Goal: Task Accomplishment & Management: Use online tool/utility

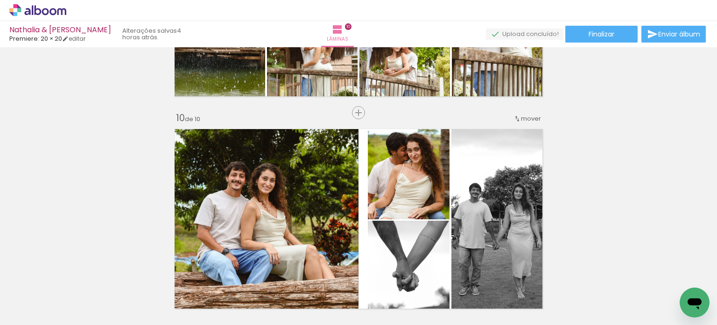
scroll to position [1858, 0]
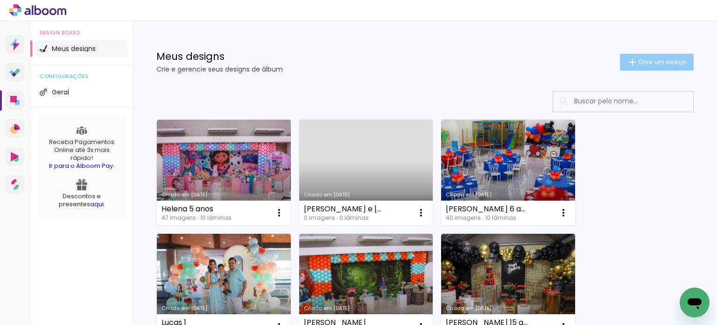
click at [643, 60] on span "Criar um design" at bounding box center [662, 62] width 49 height 6
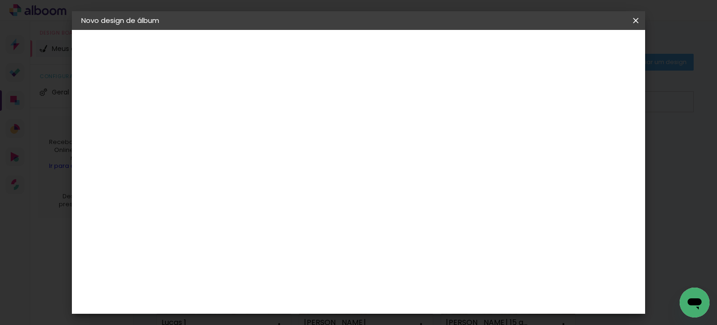
click at [234, 130] on input at bounding box center [234, 125] width 0 height 14
type input "Giovana 4 anos"
type paper-input "Giovana 4 anos"
click at [330, 56] on paper-button "Avançar" at bounding box center [307, 50] width 46 height 16
click at [305, 178] on input at bounding box center [258, 178] width 94 height 12
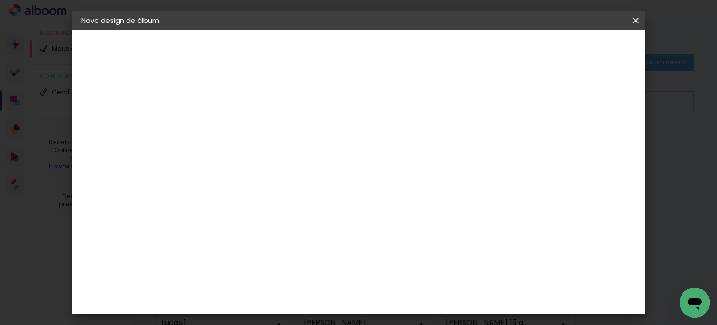
type input "pre"
type paper-input "pre"
click at [247, 260] on paper-item "Premiere" at bounding box center [248, 259] width 82 height 21
click at [0, 0] on slot "Avançar" at bounding box center [0, 0] width 0 height 0
click at [297, 201] on span "15 × 20" at bounding box center [275, 213] width 43 height 25
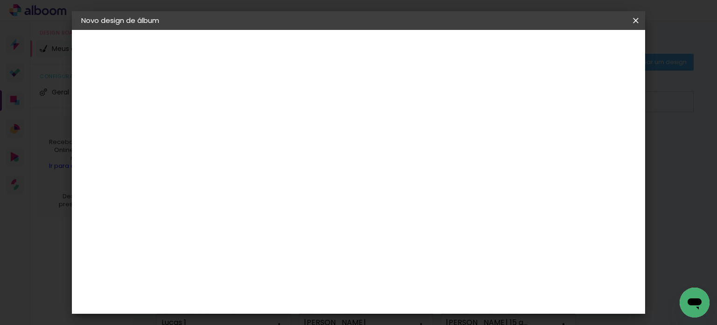
click at [0, 0] on slot "Avançar" at bounding box center [0, 0] width 0 height 0
click at [578, 51] on span "Iniciar design" at bounding box center [556, 49] width 42 height 7
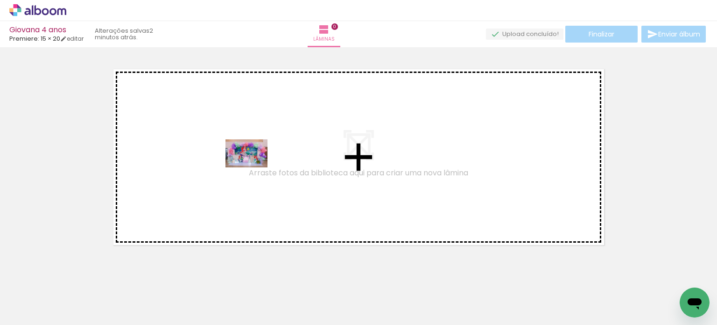
drag, startPoint x: 141, startPoint y: 261, endPoint x: 254, endPoint y: 167, distance: 146.6
click at [254, 167] on quentale-workspace at bounding box center [358, 162] width 717 height 325
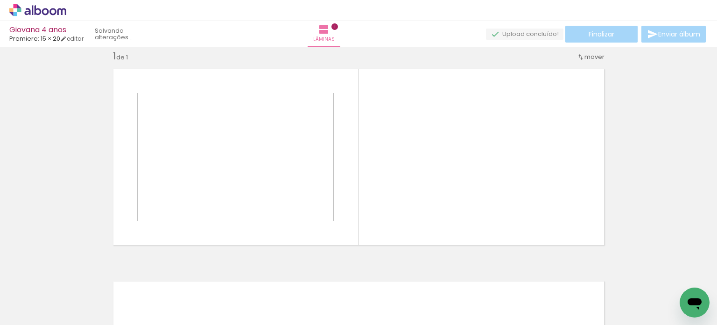
scroll to position [12, 0]
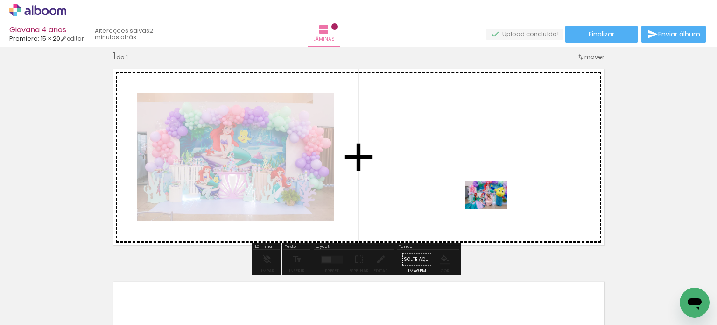
drag, startPoint x: 414, startPoint y: 297, endPoint x: 501, endPoint y: 204, distance: 127.9
click at [501, 204] on quentale-workspace at bounding box center [358, 162] width 717 height 325
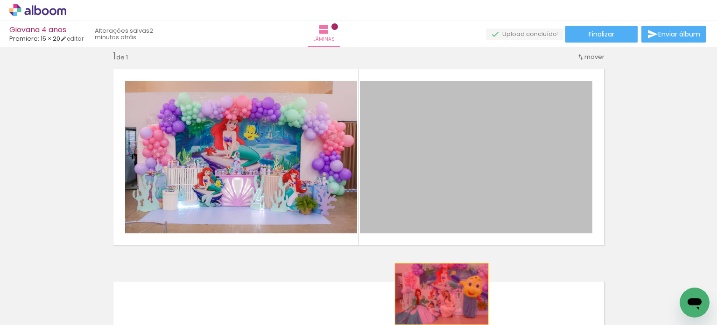
drag, startPoint x: 516, startPoint y: 141, endPoint x: 437, endPoint y: 297, distance: 173.7
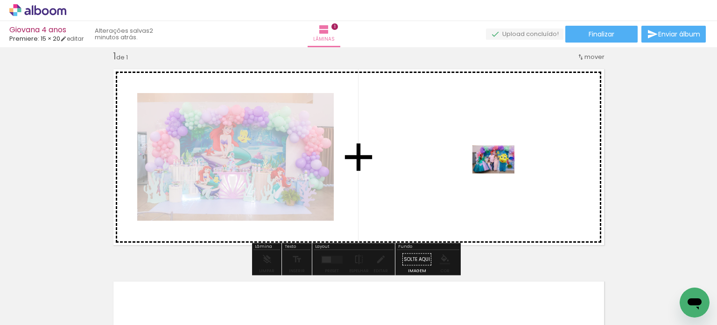
drag, startPoint x: 468, startPoint y: 287, endPoint x: 501, endPoint y: 173, distance: 118.4
click at [501, 173] on quentale-workspace at bounding box center [358, 162] width 717 height 325
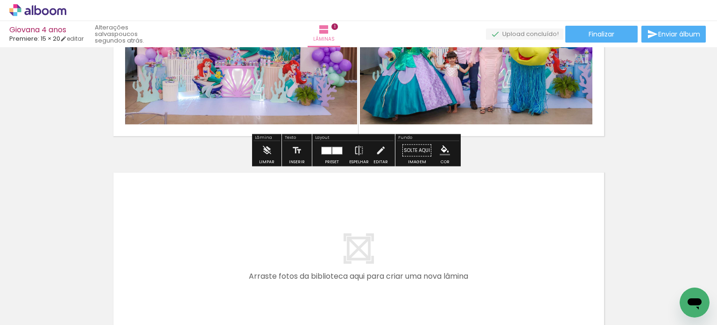
scroll to position [152, 0]
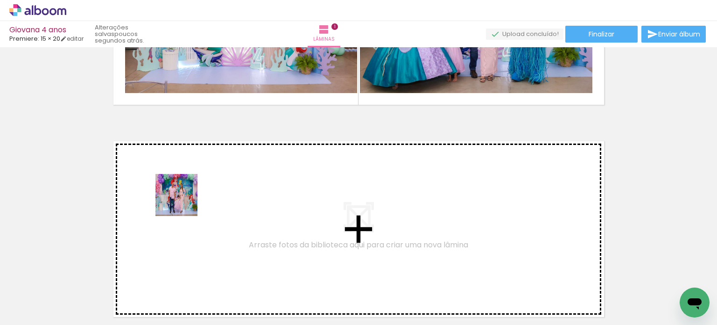
drag, startPoint x: 149, startPoint y: 292, endPoint x: 185, endPoint y: 199, distance: 99.6
click at [185, 199] on quentale-workspace at bounding box center [358, 162] width 717 height 325
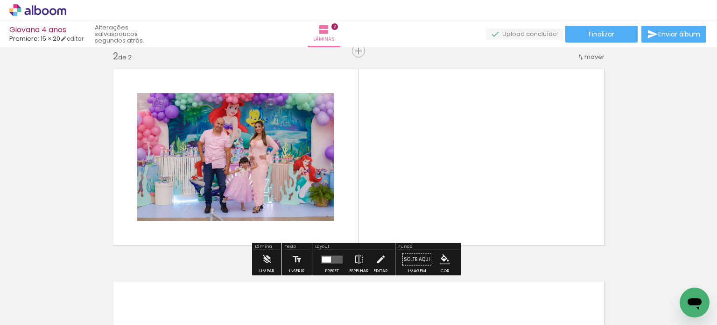
scroll to position [224, 0]
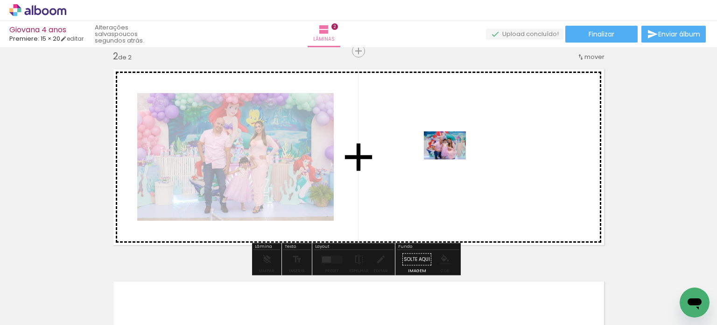
drag, startPoint x: 198, startPoint y: 292, endPoint x: 452, endPoint y: 159, distance: 286.8
click at [452, 159] on quentale-workspace at bounding box center [358, 162] width 717 height 325
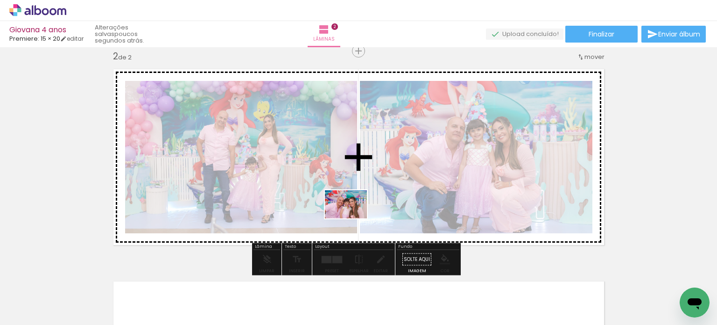
drag, startPoint x: 257, startPoint y: 300, endPoint x: 353, endPoint y: 218, distance: 126.2
click at [353, 218] on quentale-workspace at bounding box center [358, 162] width 717 height 325
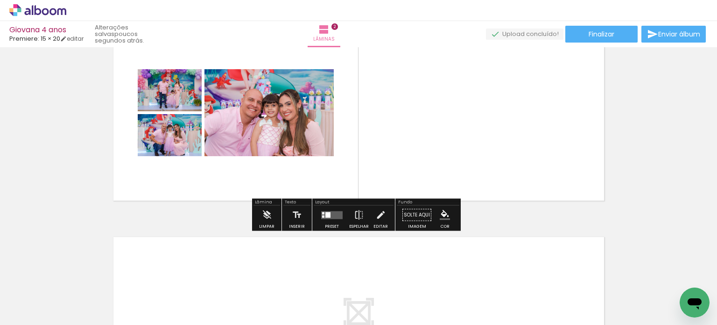
scroll to position [364, 0]
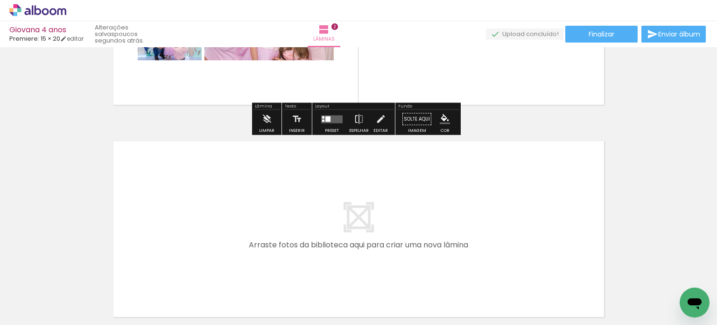
drag, startPoint x: 310, startPoint y: 301, endPoint x: 322, endPoint y: 226, distance: 75.3
click at [322, 226] on quentale-workspace at bounding box center [358, 162] width 717 height 325
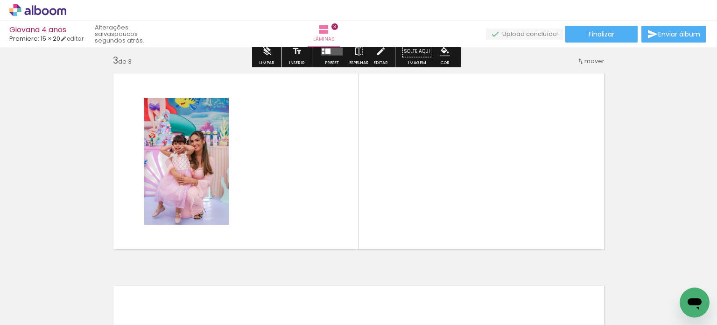
scroll to position [436, 0]
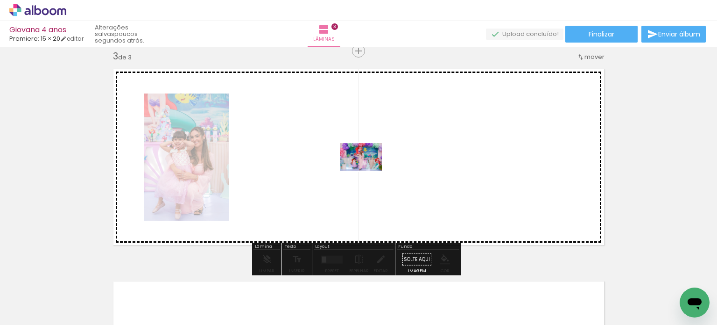
drag, startPoint x: 354, startPoint y: 297, endPoint x: 368, endPoint y: 171, distance: 126.8
click at [368, 171] on quentale-workspace at bounding box center [358, 162] width 717 height 325
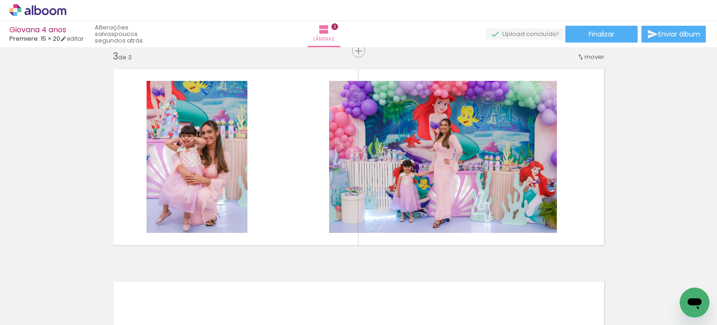
scroll to position [0, 1454]
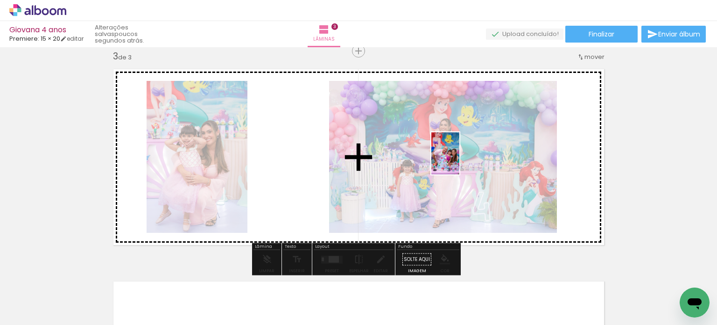
drag, startPoint x: 628, startPoint y: 297, endPoint x: 530, endPoint y: 202, distance: 135.4
click at [459, 161] on quentale-workspace at bounding box center [358, 162] width 717 height 325
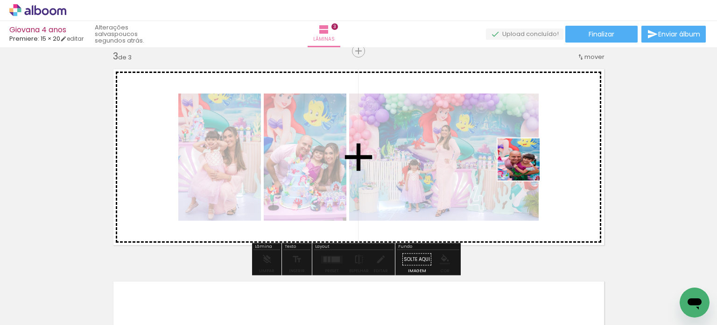
drag, startPoint x: 566, startPoint y: 197, endPoint x: 524, endPoint y: 165, distance: 52.8
click at [524, 165] on quentale-workspace at bounding box center [358, 162] width 717 height 325
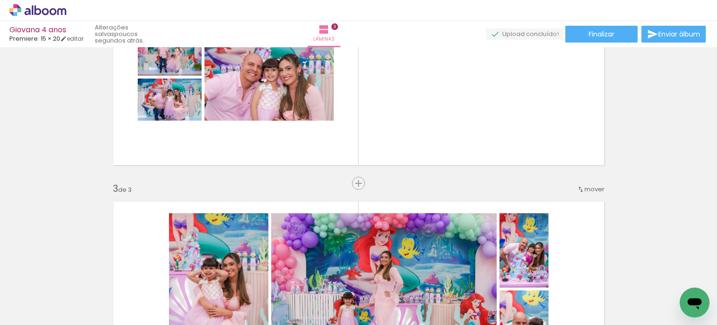
scroll to position [296, 0]
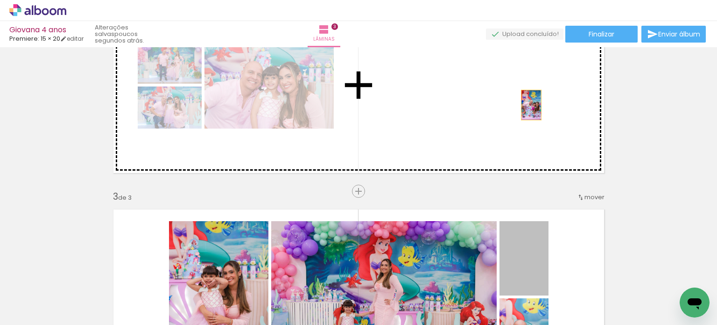
drag, startPoint x: 539, startPoint y: 250, endPoint x: 528, endPoint y: 105, distance: 145.7
click at [528, 105] on div "Inserir lâmina 1 de 3 Inserir lâmina 2 de 3 Inserir lâmina 3 de 3" at bounding box center [358, 179] width 717 height 848
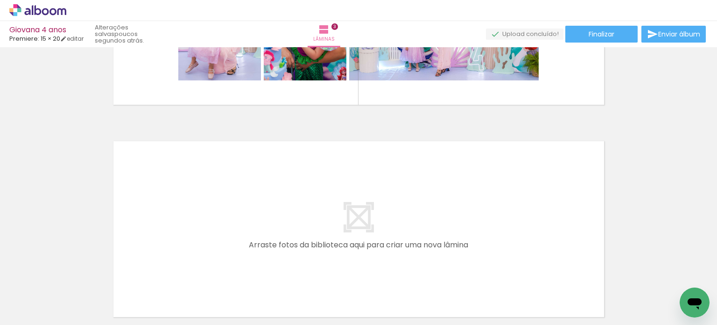
scroll to position [0, 129]
drag, startPoint x: 285, startPoint y: 296, endPoint x: 319, endPoint y: 267, distance: 44.8
click at [283, 226] on quentale-workspace at bounding box center [358, 162] width 717 height 325
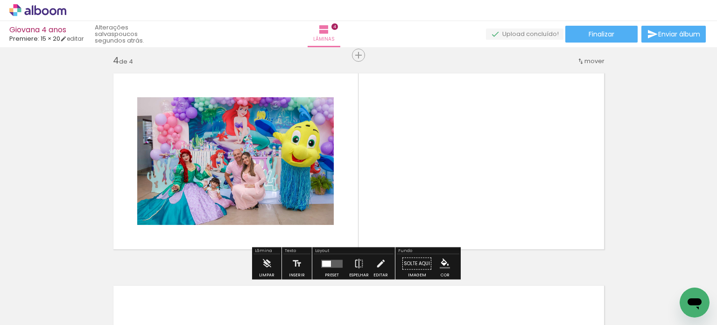
scroll to position [648, 0]
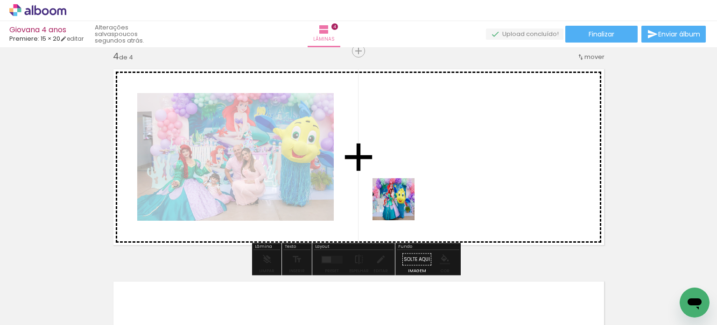
drag, startPoint x: 388, startPoint y: 295, endPoint x: 401, endPoint y: 206, distance: 90.1
click at [401, 206] on quentale-workspace at bounding box center [358, 162] width 717 height 325
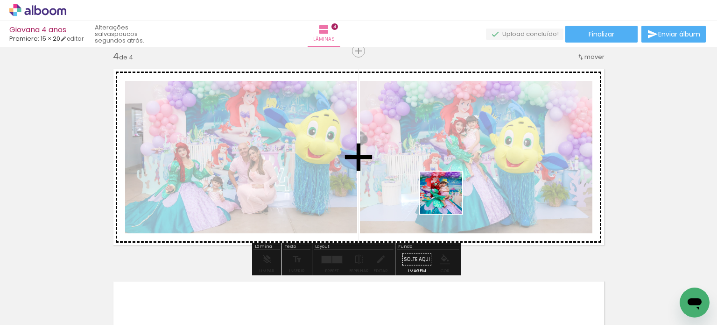
drag, startPoint x: 446, startPoint y: 229, endPoint x: 448, endPoint y: 198, distance: 30.9
click at [448, 198] on quentale-workspace at bounding box center [358, 162] width 717 height 325
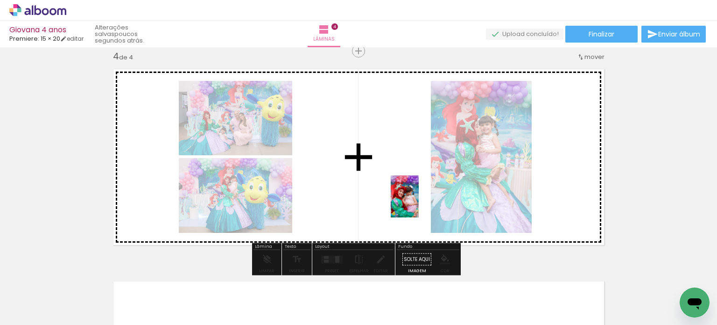
drag, startPoint x: 494, startPoint y: 289, endPoint x: 419, endPoint y: 203, distance: 114.5
click at [419, 203] on quentale-workspace at bounding box center [358, 162] width 717 height 325
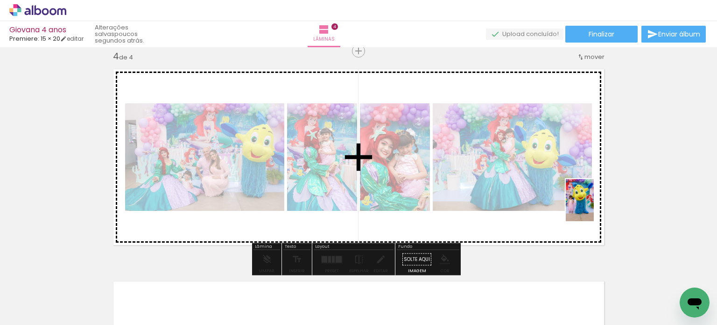
drag, startPoint x: 562, startPoint y: 298, endPoint x: 594, endPoint y: 207, distance: 96.9
click at [594, 207] on quentale-workspace at bounding box center [358, 162] width 717 height 325
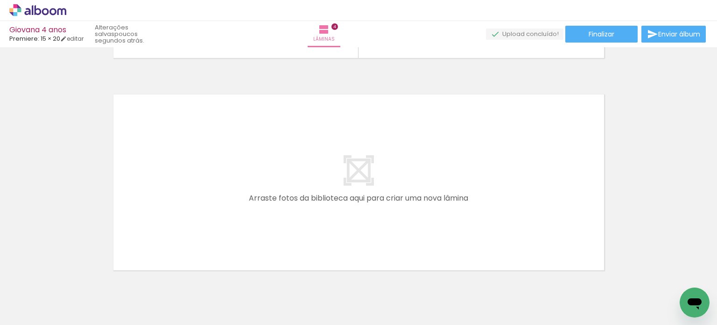
scroll to position [0, 514]
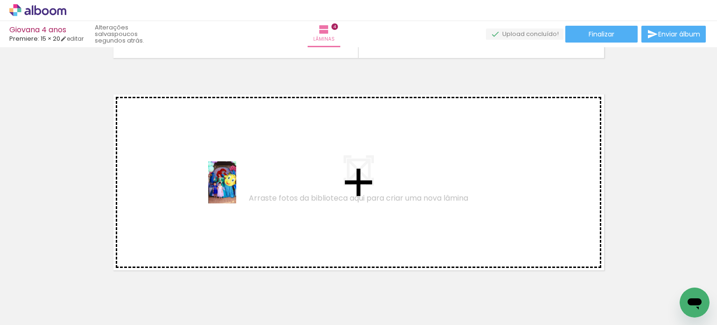
drag, startPoint x: 230, startPoint y: 252, endPoint x: 236, endPoint y: 189, distance: 63.4
click at [236, 189] on quentale-workspace at bounding box center [358, 162] width 717 height 325
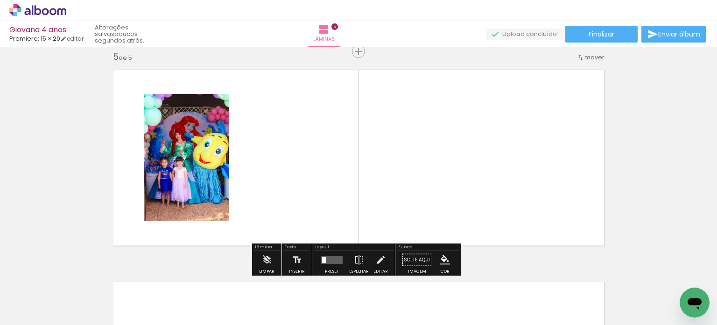
scroll to position [860, 0]
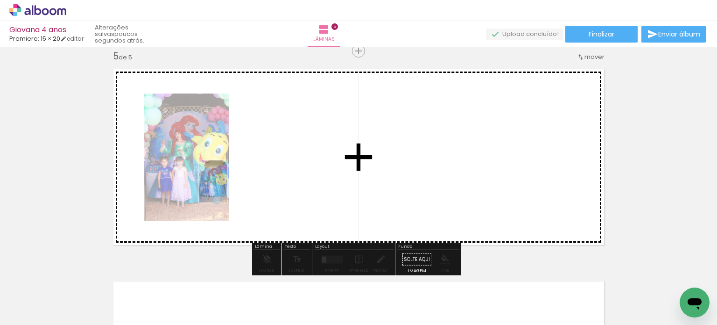
drag, startPoint x: 209, startPoint y: 293, endPoint x: 227, endPoint y: 188, distance: 106.2
click at [227, 188] on quentale-workspace at bounding box center [358, 162] width 717 height 325
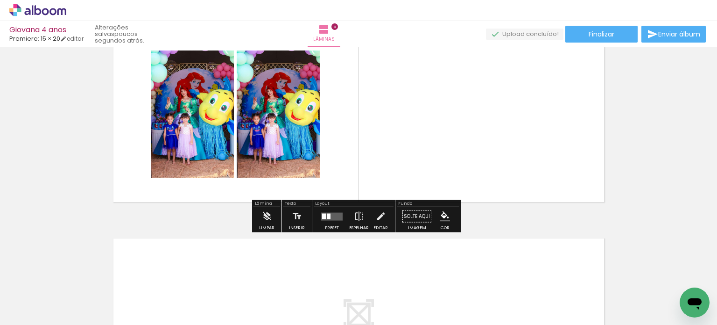
scroll to position [902, 0]
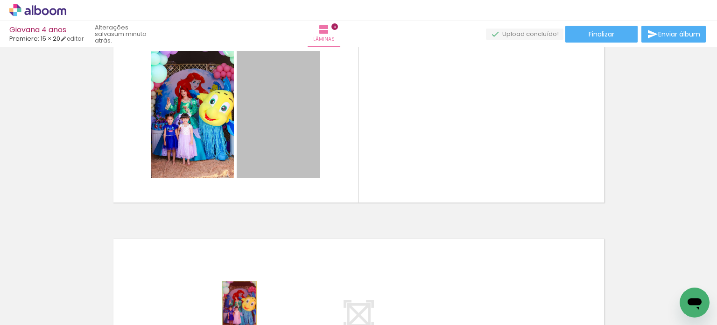
drag, startPoint x: 261, startPoint y: 106, endPoint x: 236, endPoint y: 306, distance: 201.5
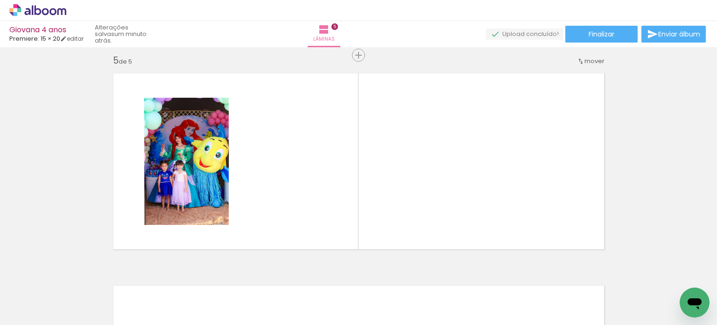
scroll to position [0, 1356]
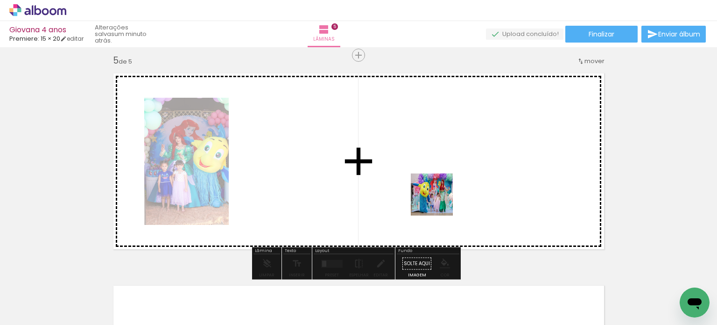
drag, startPoint x: 471, startPoint y: 301, endPoint x: 418, endPoint y: 170, distance: 140.8
click at [418, 170] on quentale-workspace at bounding box center [358, 162] width 717 height 325
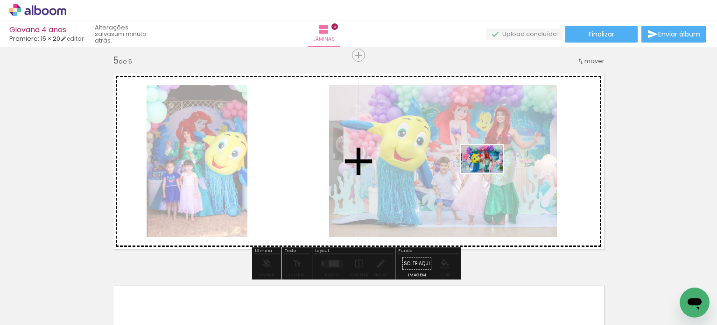
drag, startPoint x: 530, startPoint y: 301, endPoint x: 489, endPoint y: 173, distance: 134.7
click at [489, 173] on quentale-workspace at bounding box center [358, 162] width 717 height 325
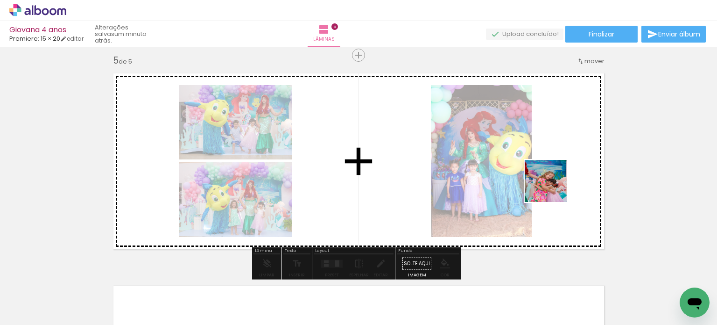
drag, startPoint x: 559, startPoint y: 210, endPoint x: 550, endPoint y: 175, distance: 36.2
click at [550, 175] on quentale-workspace at bounding box center [358, 162] width 717 height 325
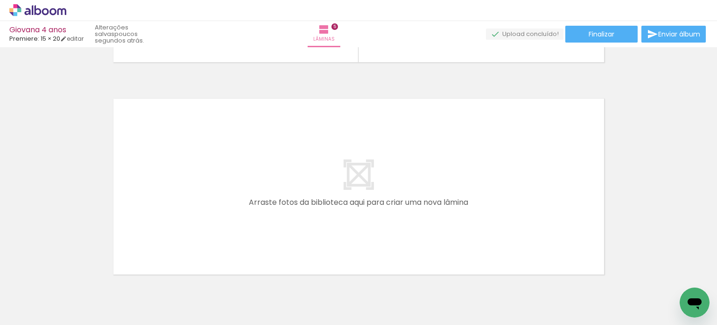
scroll to position [0, 629]
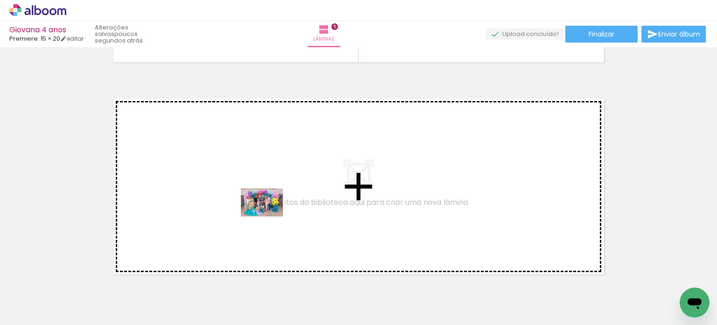
drag, startPoint x: 259, startPoint y: 298, endPoint x: 302, endPoint y: 278, distance: 47.2
click at [268, 216] on quentale-workspace at bounding box center [358, 162] width 717 height 325
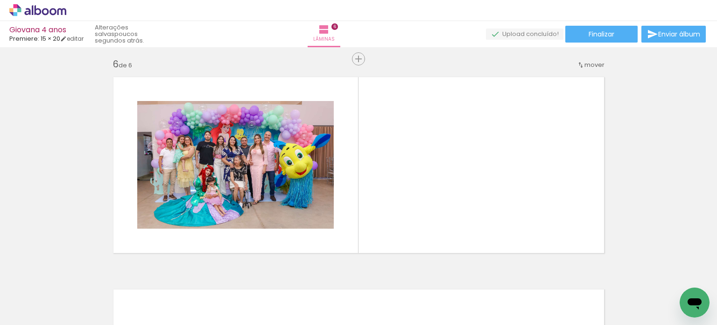
scroll to position [1072, 0]
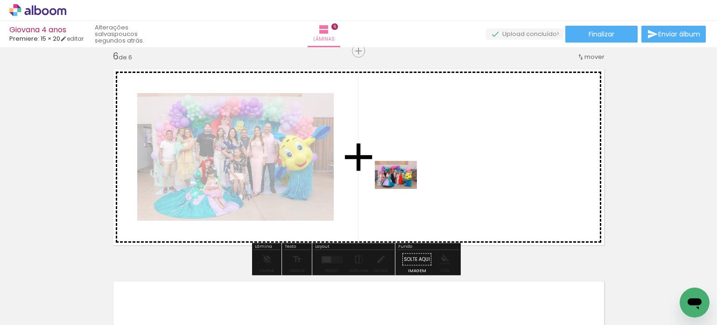
drag, startPoint x: 324, startPoint y: 297, endPoint x: 403, endPoint y: 189, distance: 133.9
click at [403, 189] on quentale-workspace at bounding box center [358, 162] width 717 height 325
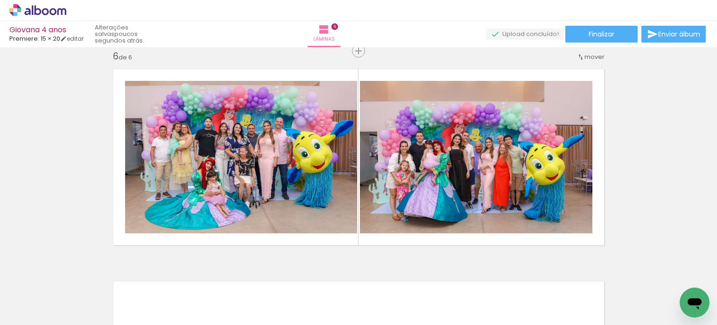
scroll to position [0, 1186]
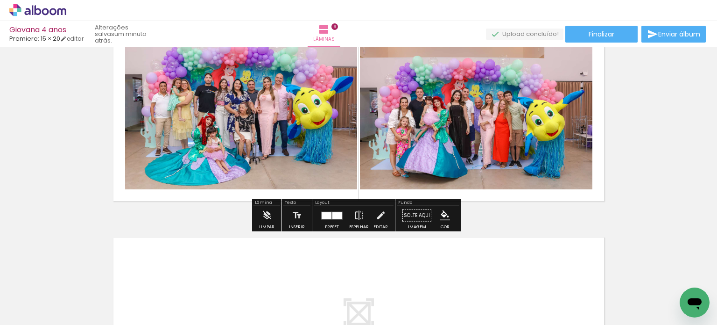
scroll to position [1118, 0]
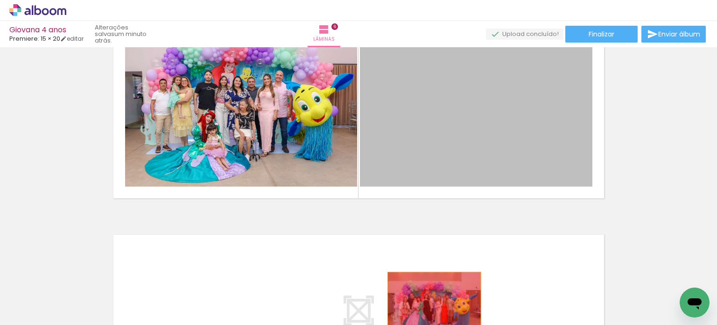
drag, startPoint x: 529, startPoint y: 132, endPoint x: 431, endPoint y: 302, distance: 196.6
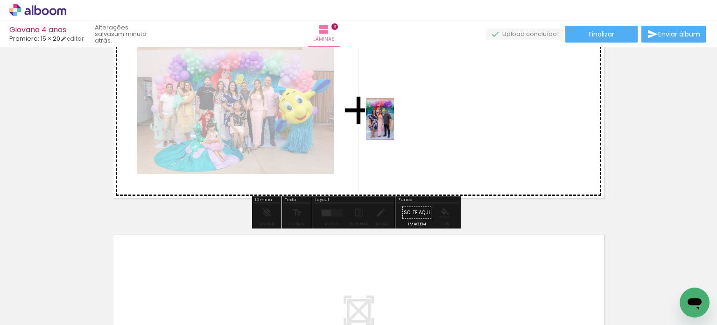
drag, startPoint x: 276, startPoint y: 286, endPoint x: 394, endPoint y: 126, distance: 199.4
click at [394, 126] on quentale-workspace at bounding box center [358, 162] width 717 height 325
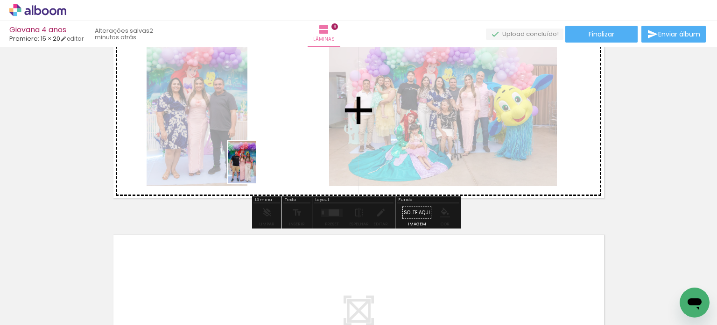
drag, startPoint x: 219, startPoint y: 287, endPoint x: 256, endPoint y: 169, distance: 123.3
click at [256, 169] on quentale-workspace at bounding box center [358, 162] width 717 height 325
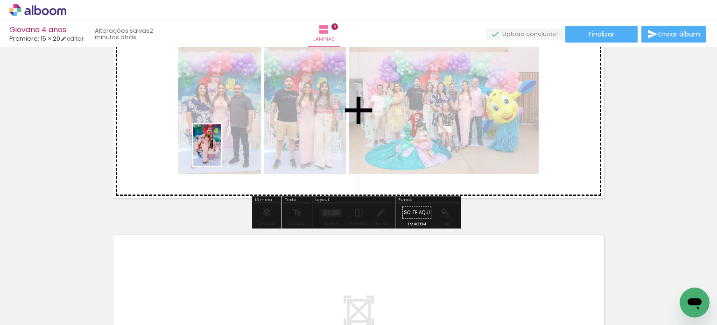
drag, startPoint x: 121, startPoint y: 294, endPoint x: 221, endPoint y: 152, distance: 174.2
click at [221, 152] on quentale-workspace at bounding box center [358, 162] width 717 height 325
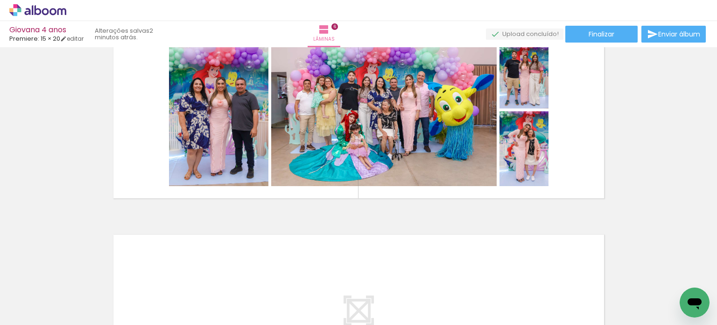
scroll to position [0, 883]
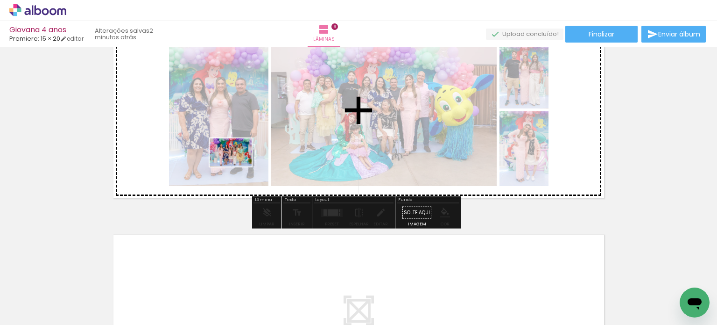
drag, startPoint x: 367, startPoint y: 302, endPoint x: 238, endPoint y: 166, distance: 187.6
click at [238, 166] on quentale-workspace at bounding box center [358, 162] width 717 height 325
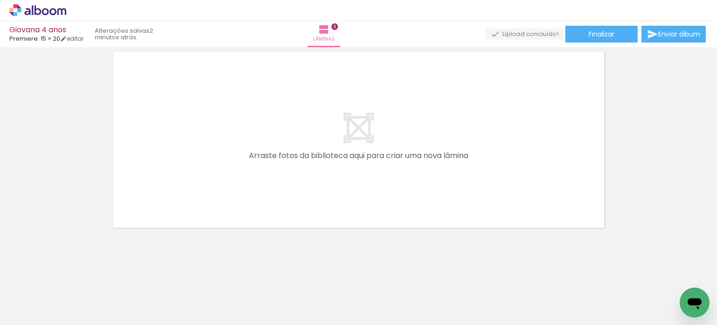
scroll to position [0, 540]
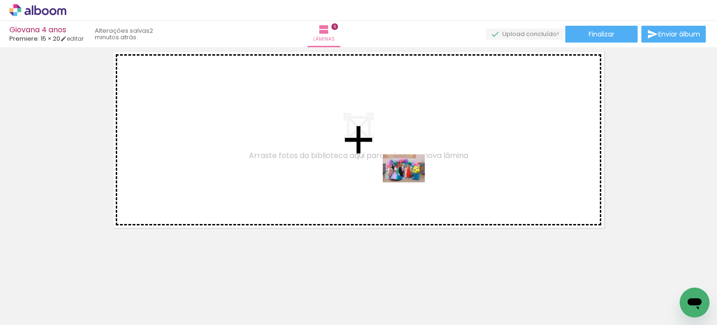
drag, startPoint x: 398, startPoint y: 284, endPoint x: 411, endPoint y: 182, distance: 102.6
click at [411, 182] on quentale-workspace at bounding box center [358, 162] width 717 height 325
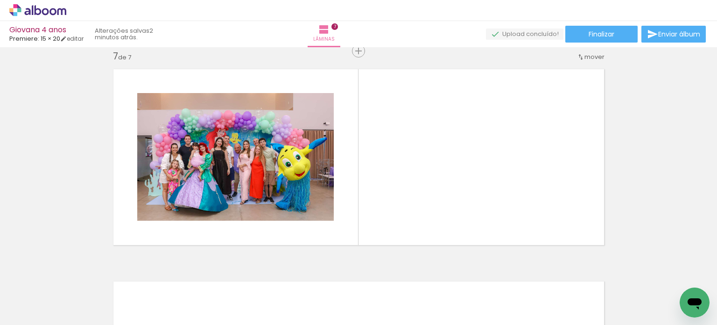
scroll to position [0, 1020]
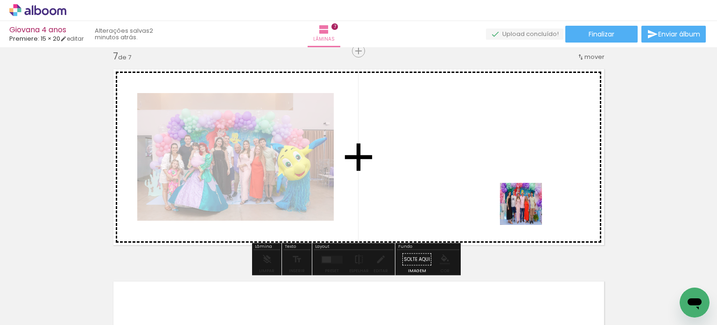
drag, startPoint x: 532, startPoint y: 238, endPoint x: 524, endPoint y: 181, distance: 58.0
click at [524, 181] on quentale-workspace at bounding box center [358, 162] width 717 height 325
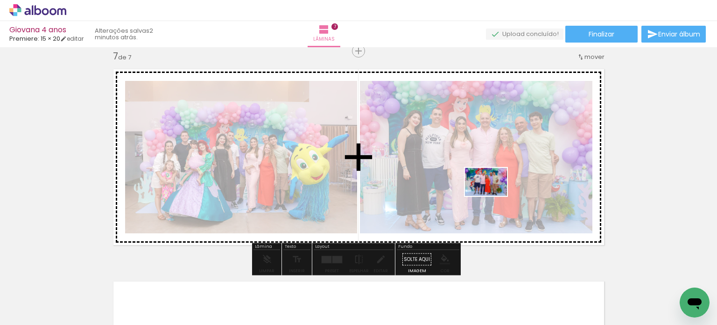
drag, startPoint x: 484, startPoint y: 285, endPoint x: 493, endPoint y: 196, distance: 90.1
click at [493, 196] on quentale-workspace at bounding box center [358, 162] width 717 height 325
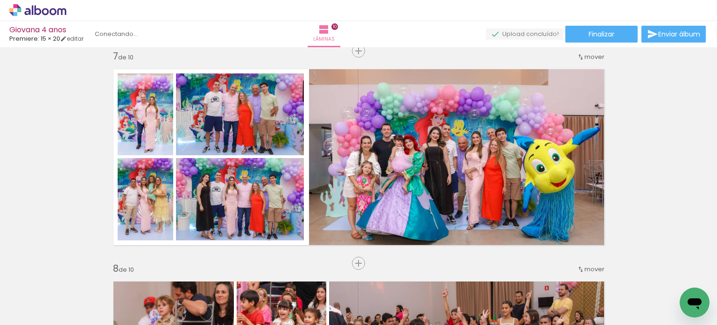
scroll to position [0, 934]
